Goal: Information Seeking & Learning: Understand process/instructions

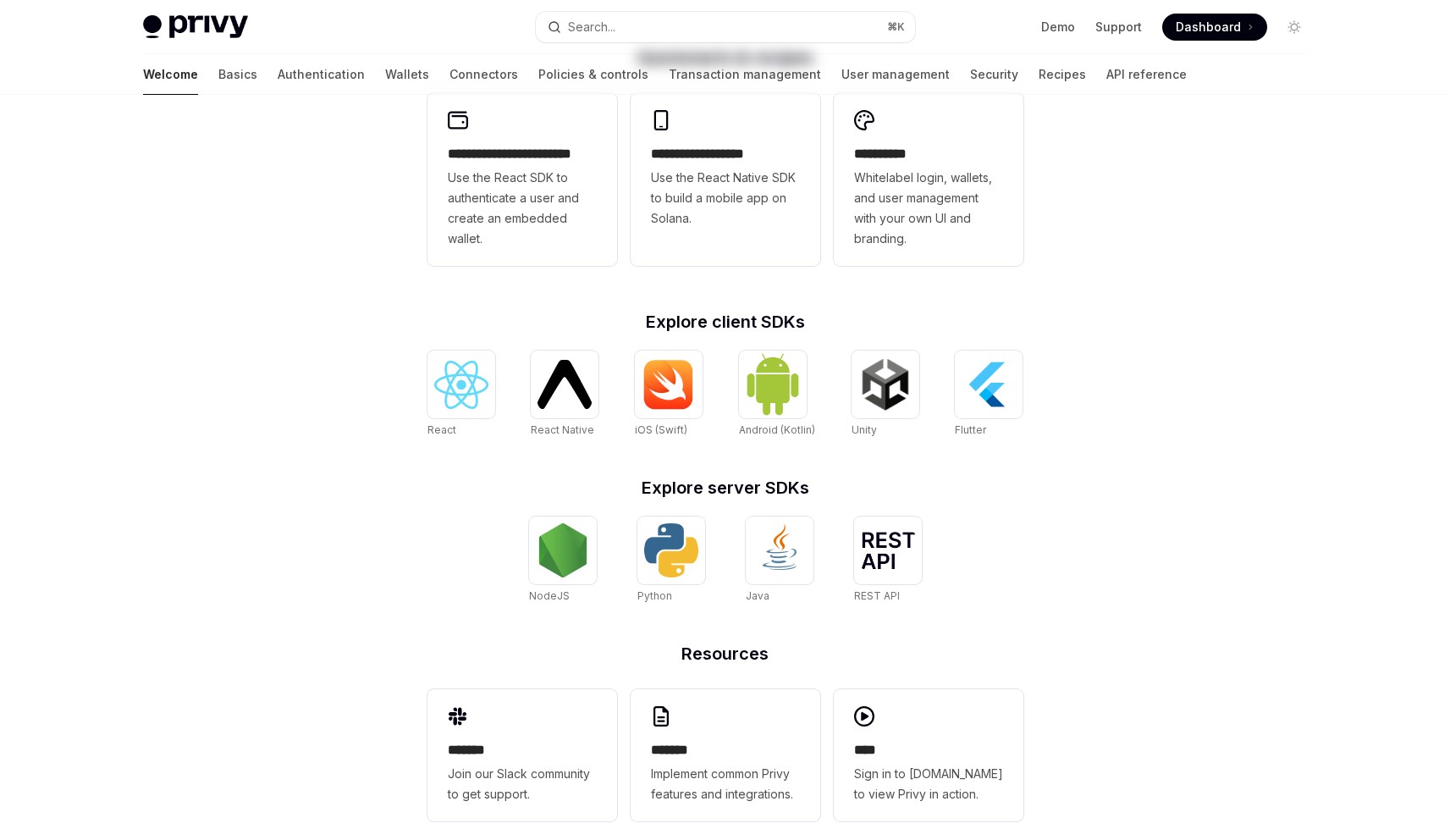
scroll to position [506, 0]
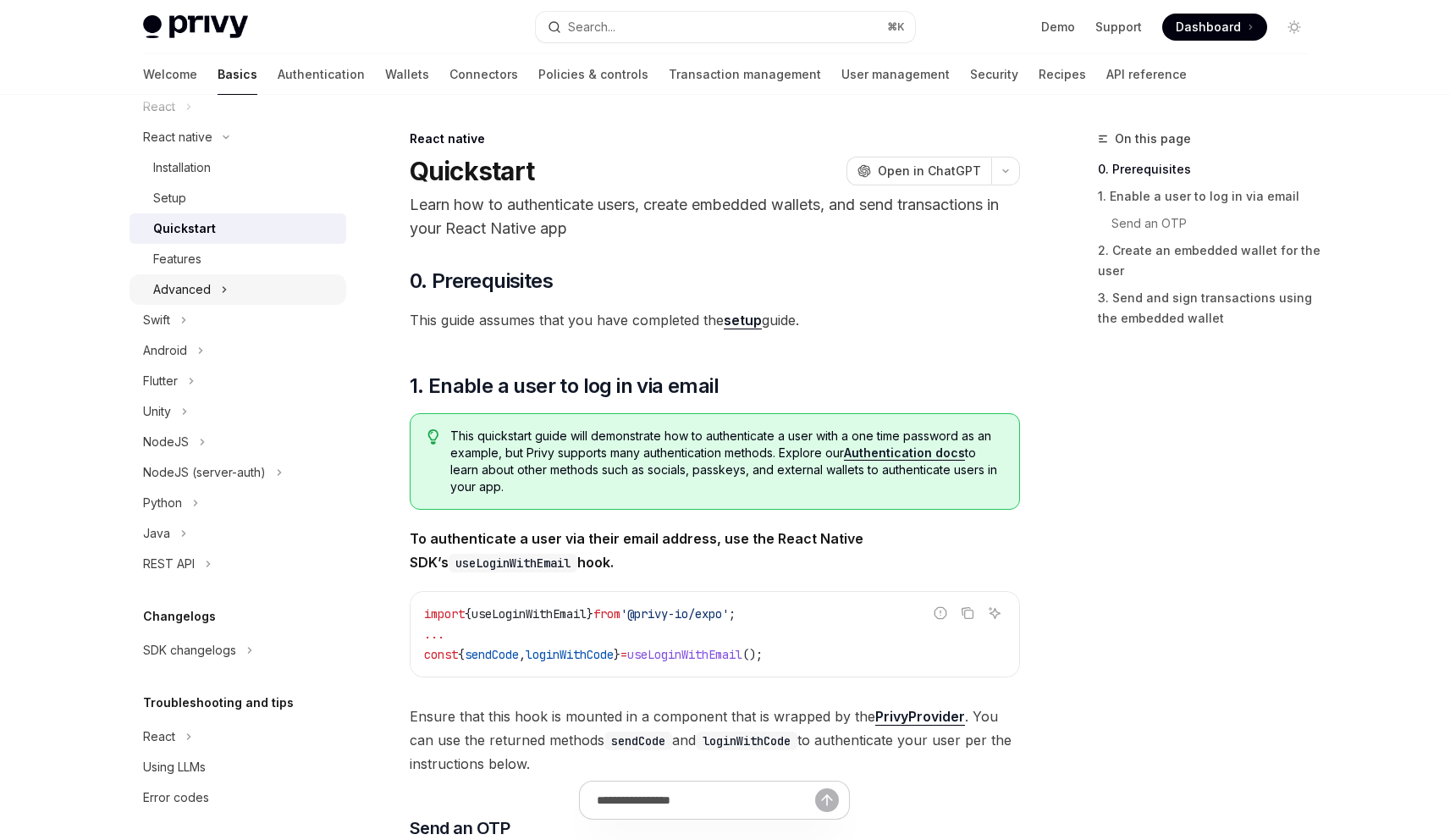
scroll to position [244, 0]
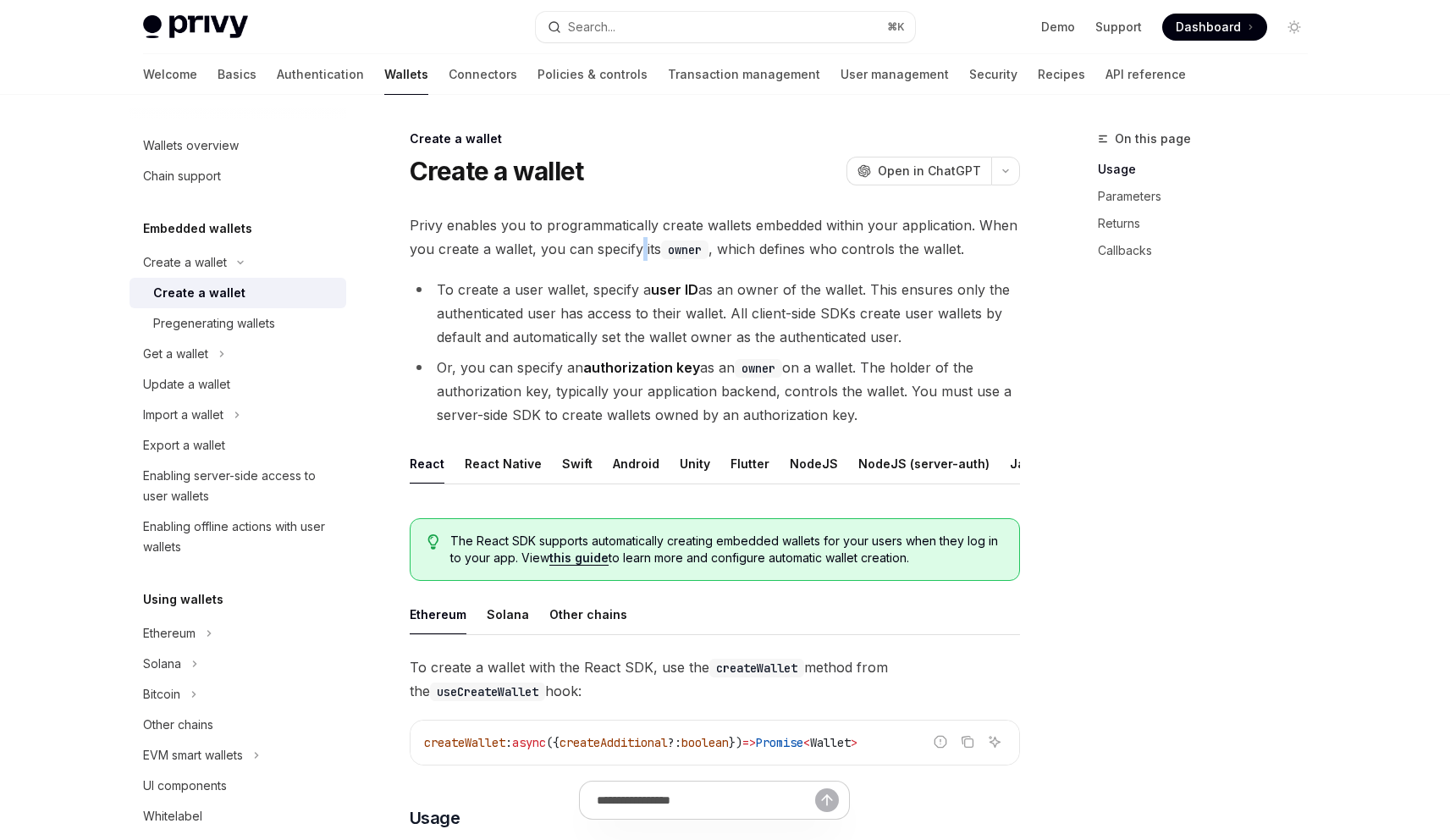
click at [638, 255] on span "Privy enables you to programmatically create wallets embedded within your appli…" at bounding box center [715, 238] width 610 height 48
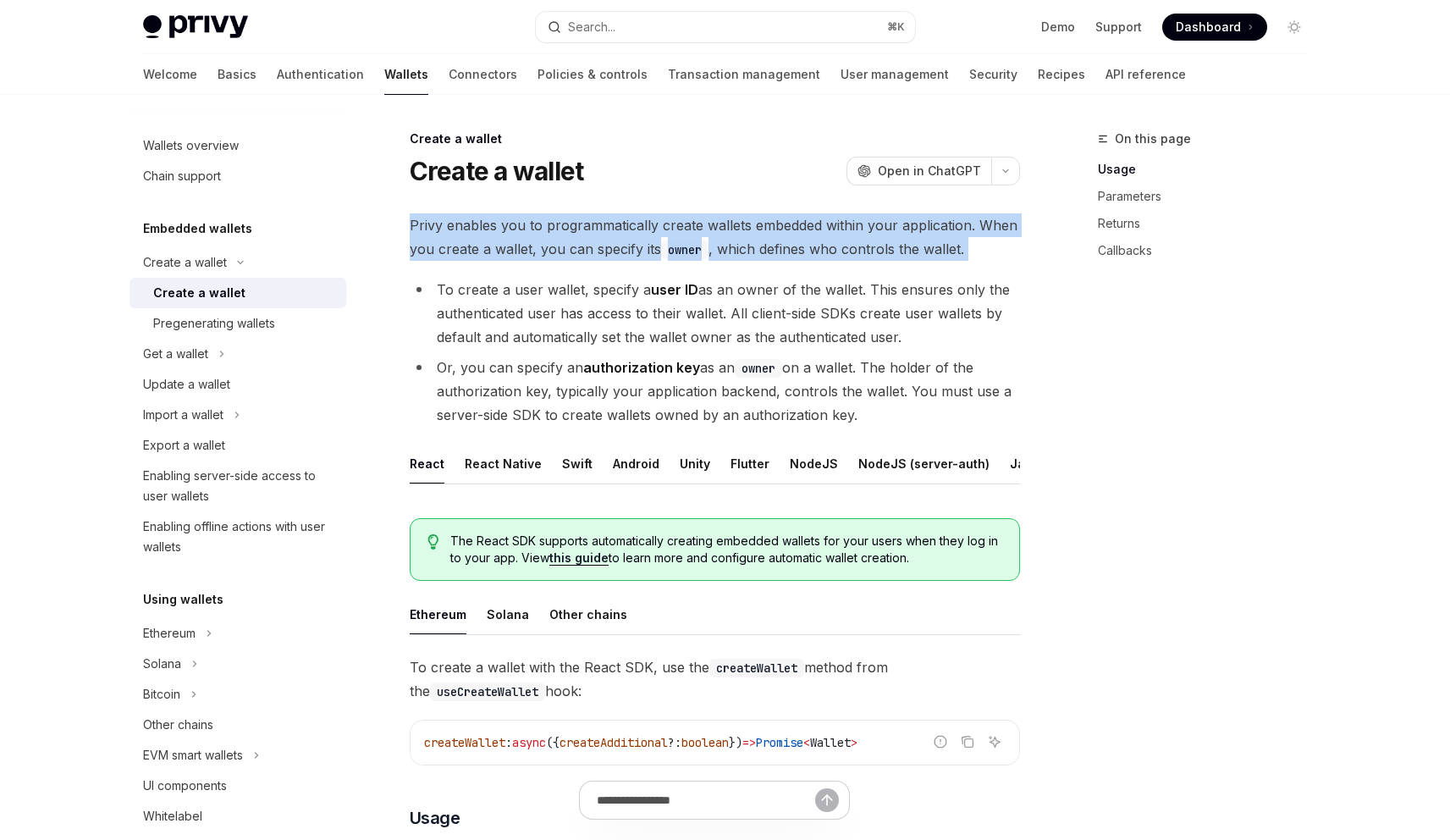
click at [638, 255] on span "Privy enables you to programmatically create wallets embedded within your appli…" at bounding box center [715, 238] width 610 height 48
click at [635, 245] on span "Privy enables you to programmatically create wallets embedded within your appli…" at bounding box center [715, 238] width 610 height 48
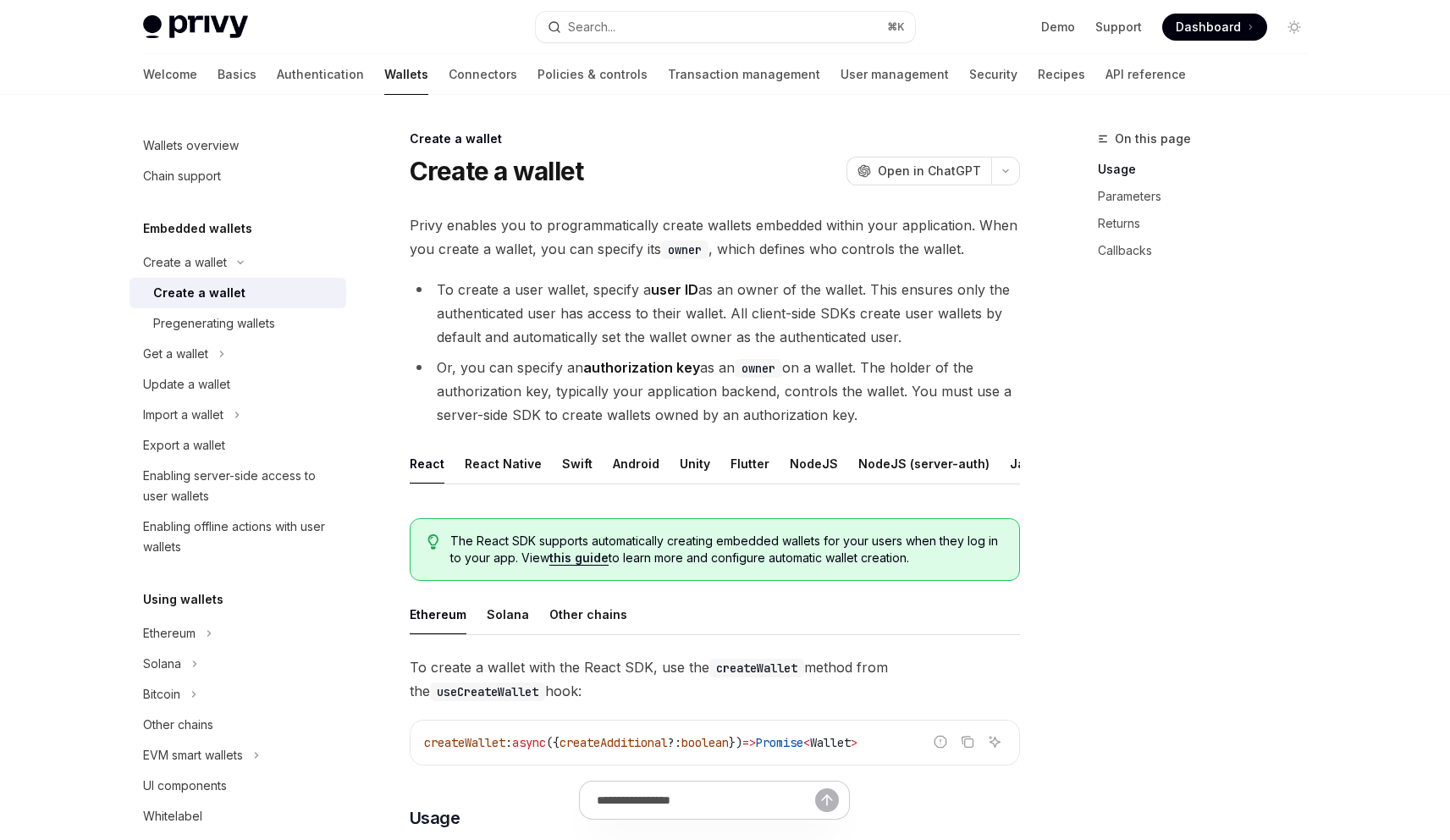
click at [595, 249] on span "Privy enables you to programmatically create wallets embedded within your appli…" at bounding box center [715, 238] width 610 height 48
click at [523, 463] on button "React Native" at bounding box center [503, 464] width 77 height 40
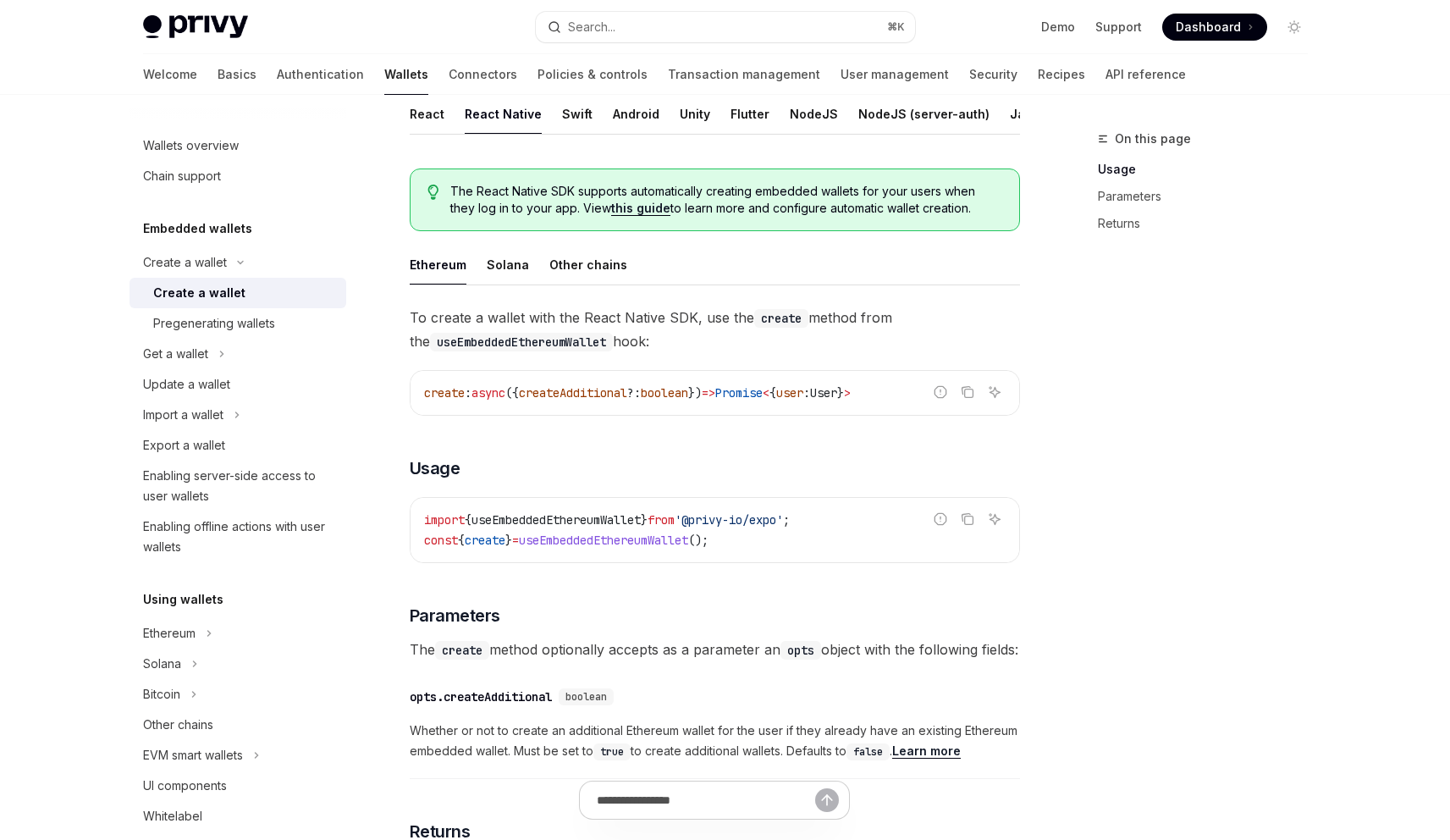
scroll to position [411, 0]
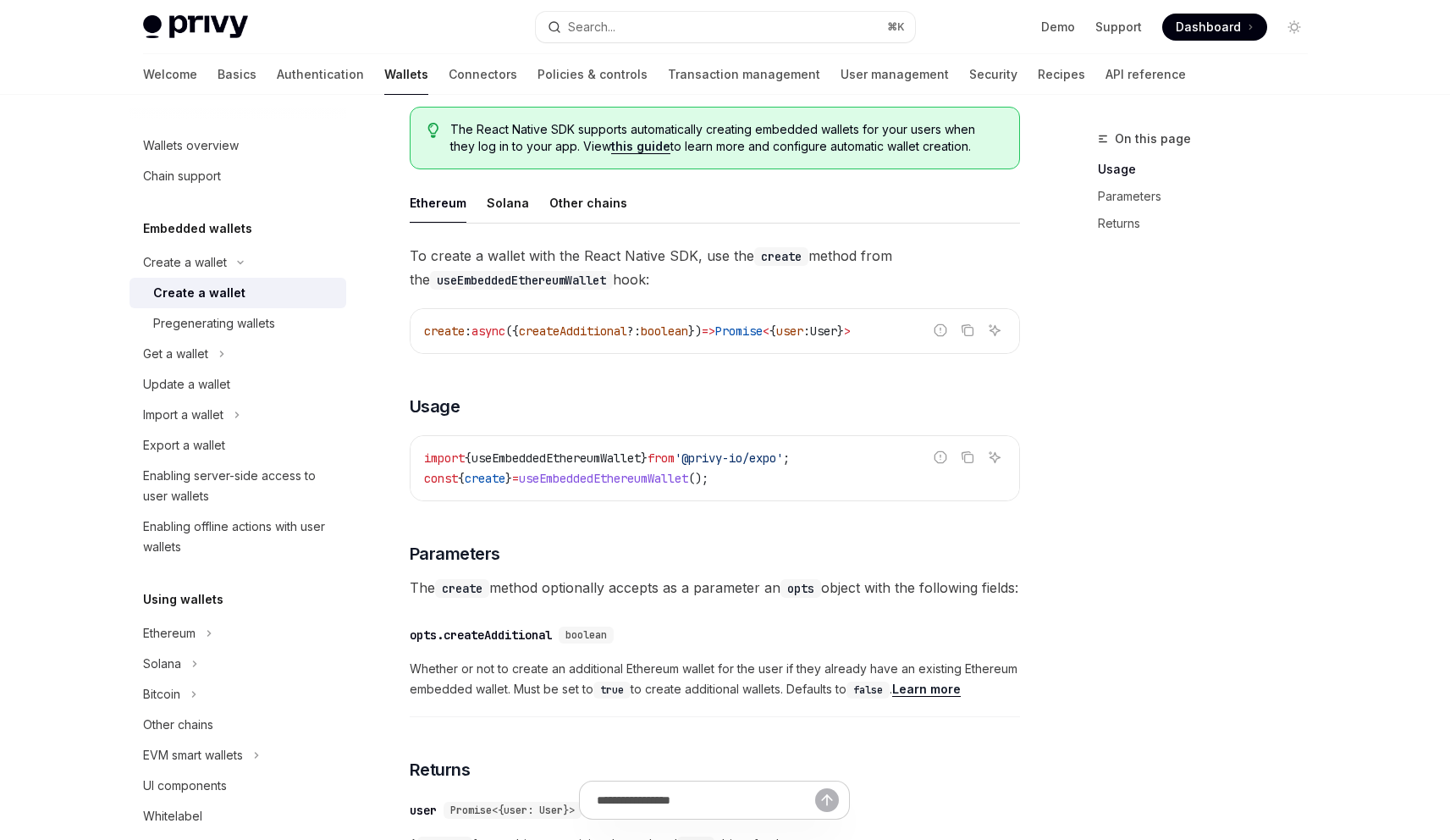
click at [559, 325] on div "create : async ({ createAdditional ?: boolean }) => Promise < { user : User } >" at bounding box center [715, 331] width 609 height 44
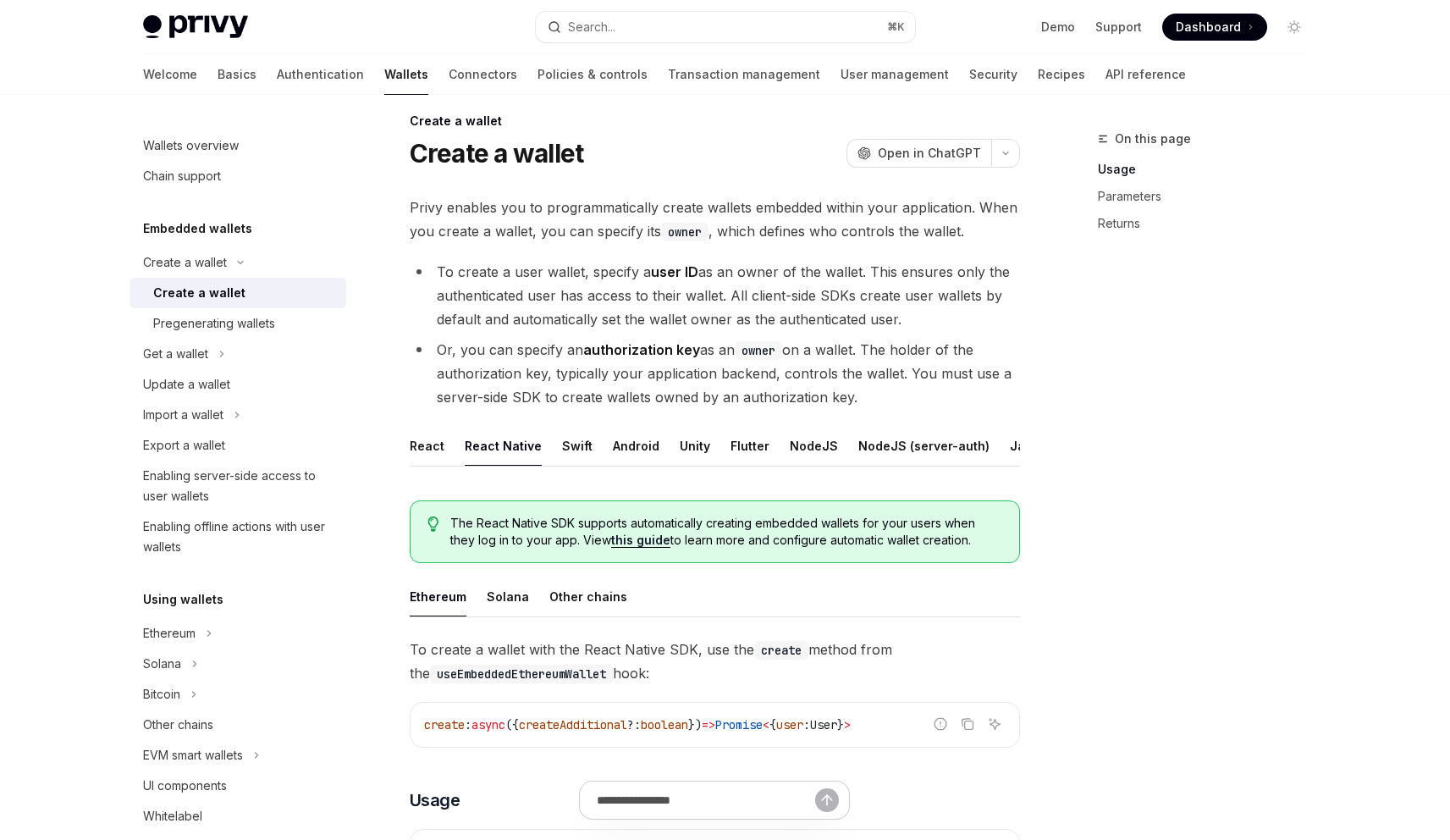
scroll to position [0, 0]
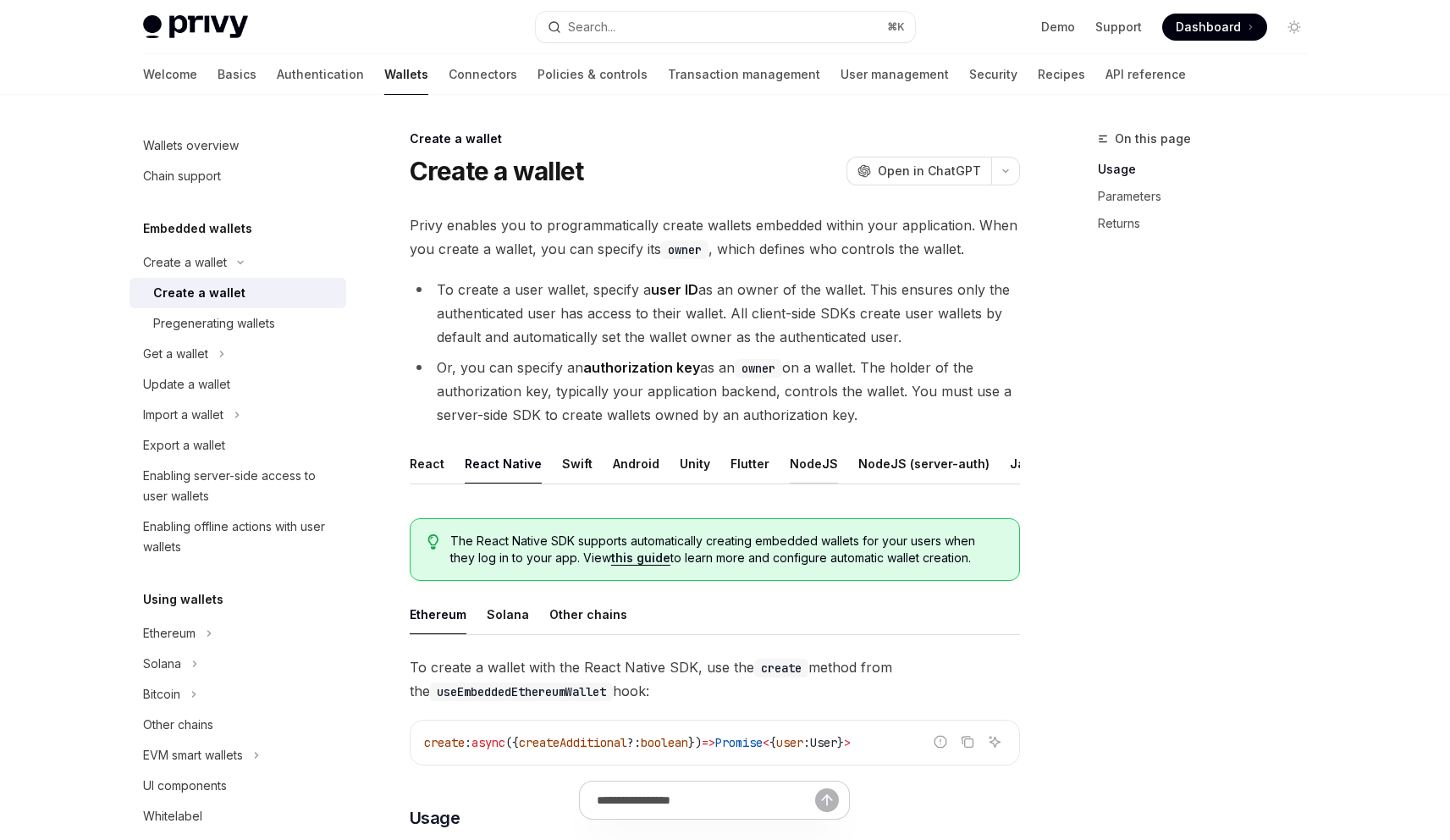
click at [817, 464] on button "NodeJS" at bounding box center [813, 464] width 48 height 40
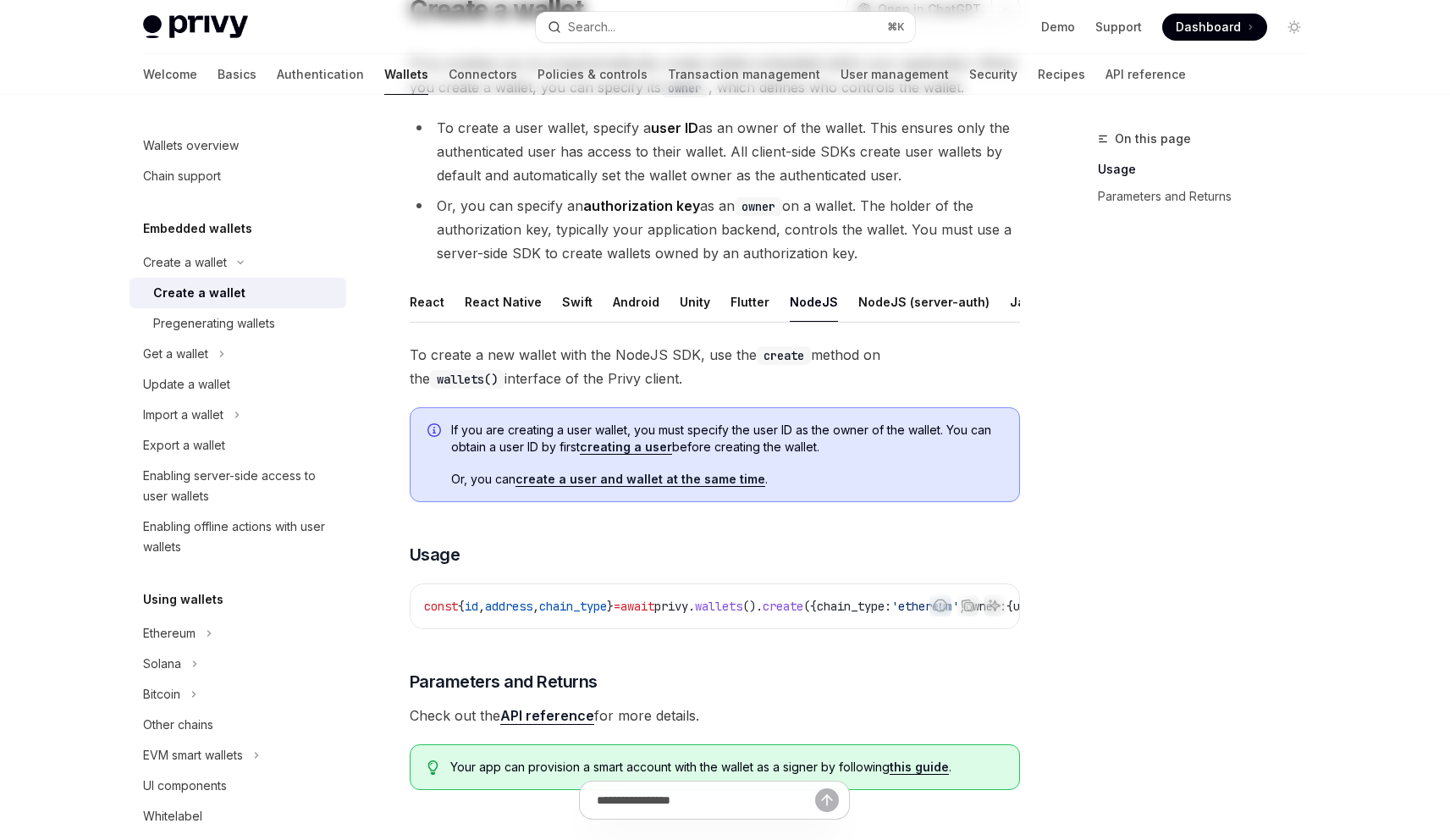
scroll to position [195, 0]
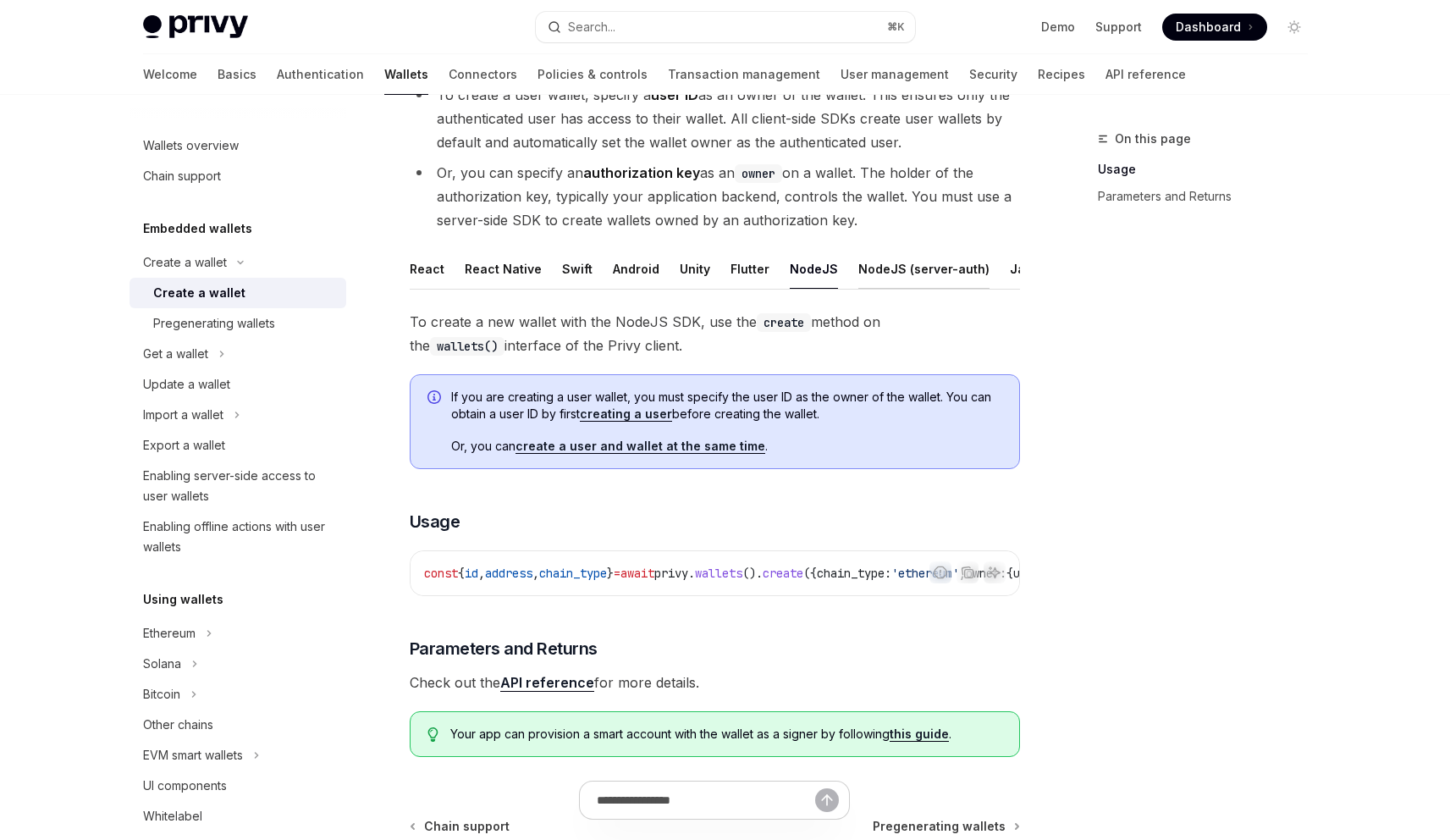
click at [906, 261] on button "NodeJS (server-auth)" at bounding box center [925, 269] width 131 height 40
type textarea "*"
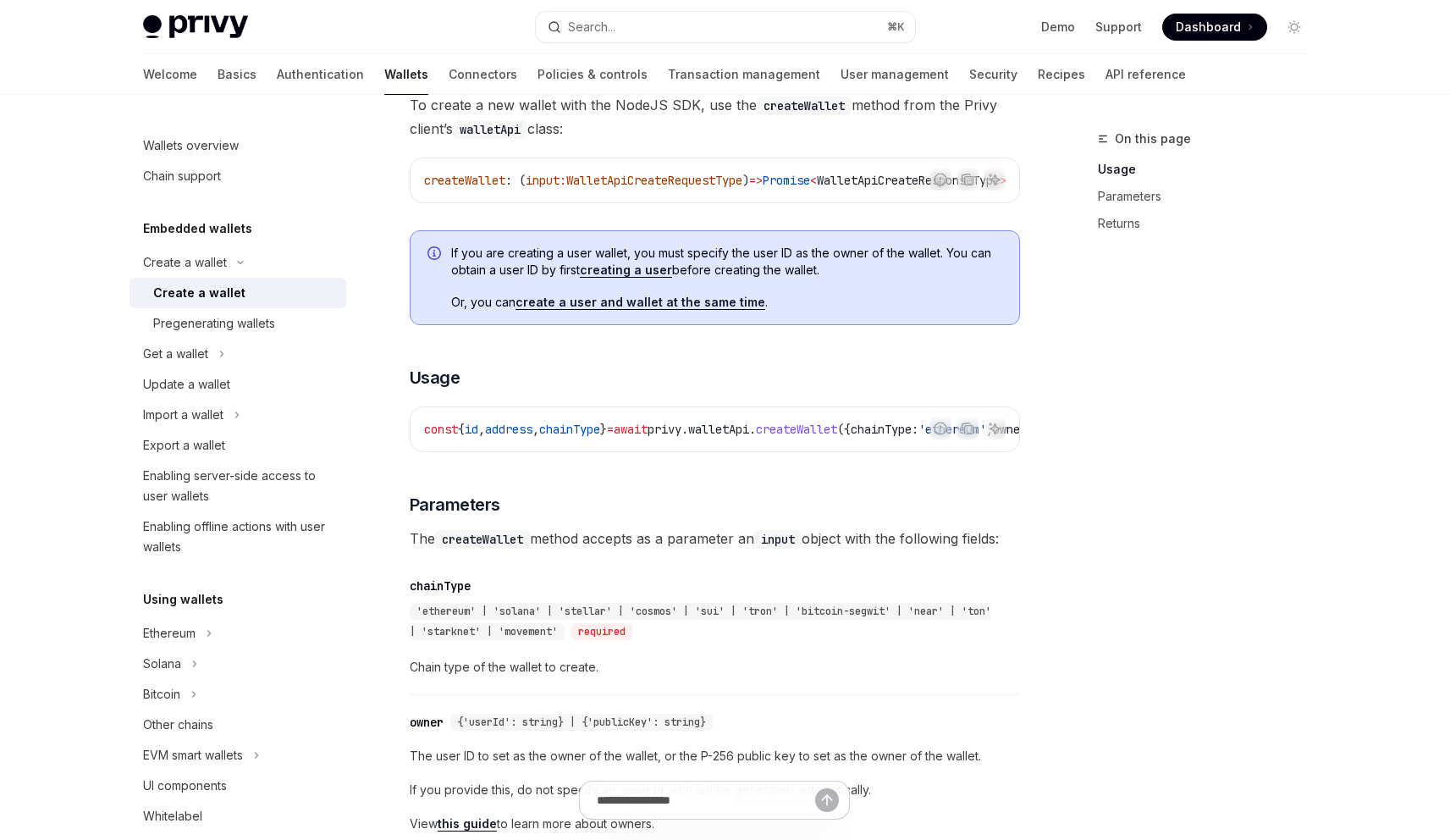
scroll to position [509, 0]
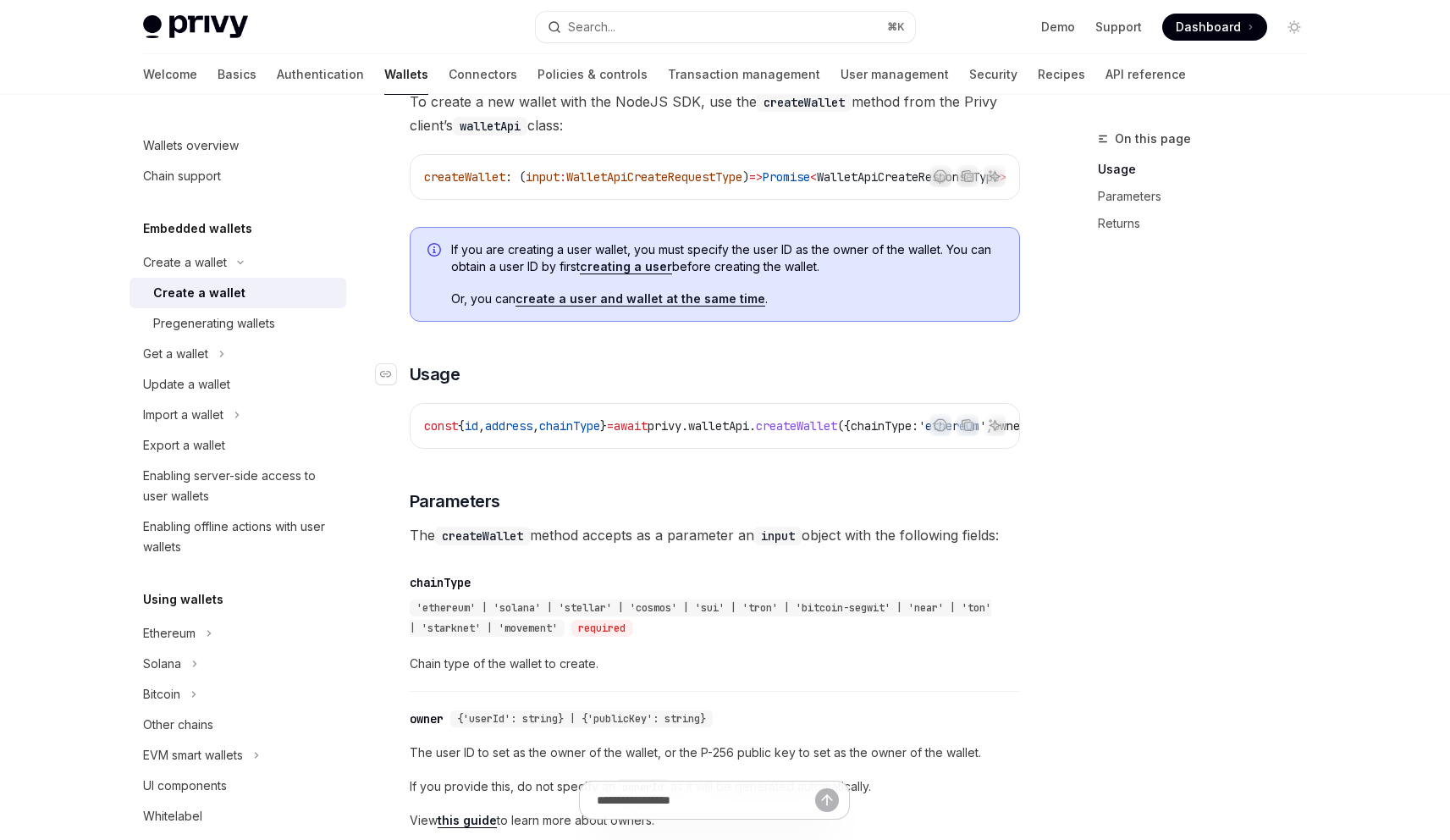
click at [531, 386] on h3 "​ Usage" at bounding box center [715, 373] width 610 height 24
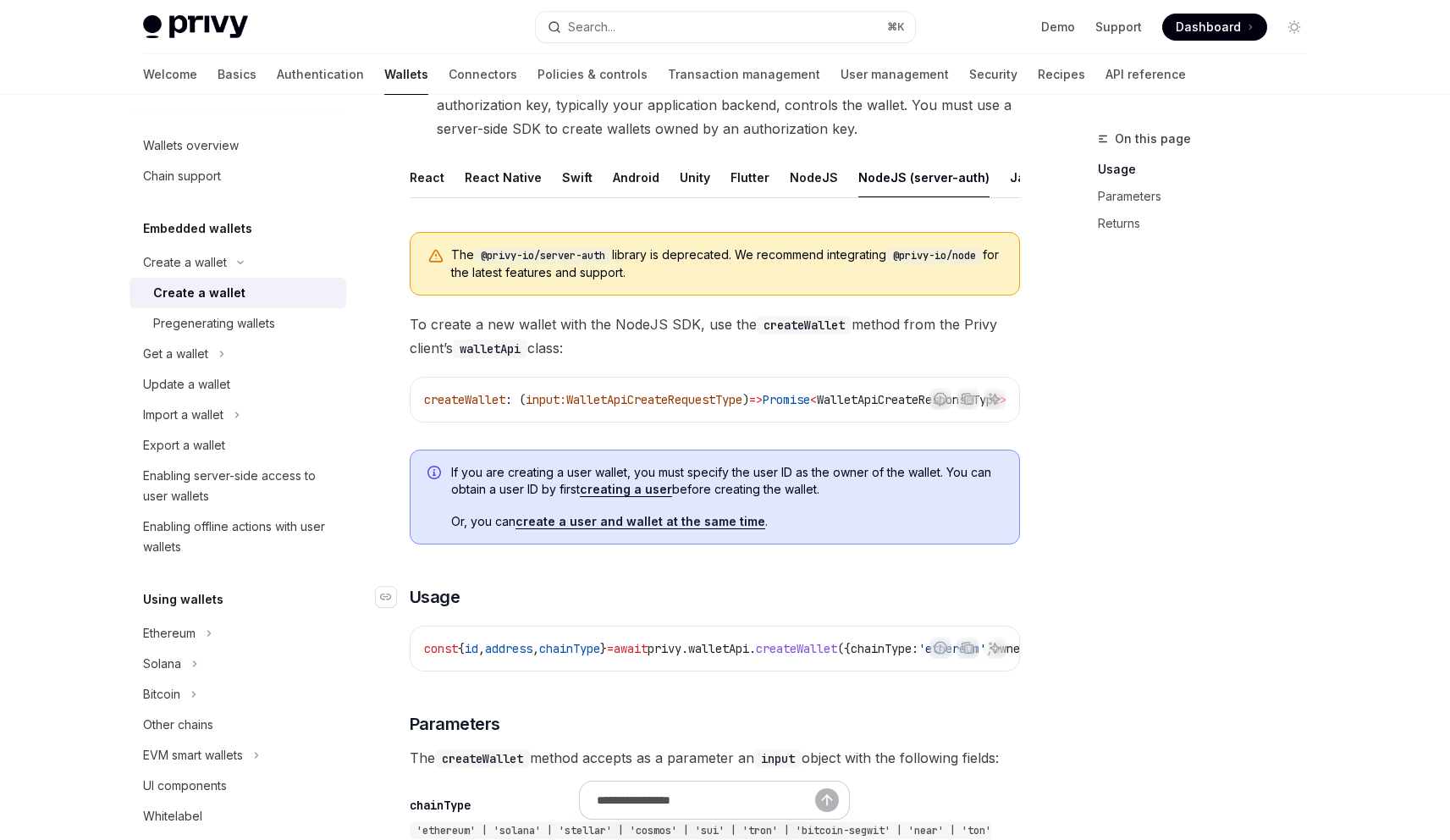
scroll to position [85, 0]
